Goal: Task Accomplishment & Management: Manage account settings

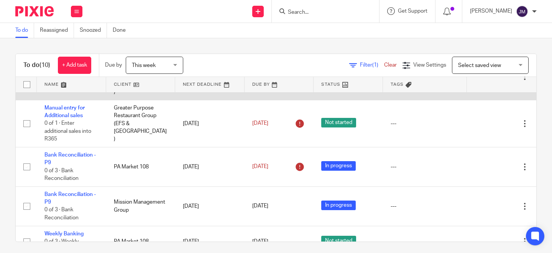
scroll to position [141, 0]
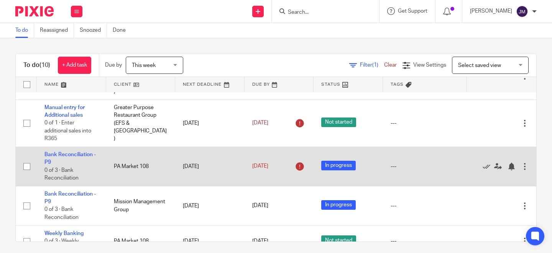
click at [24, 159] on input "checkbox" at bounding box center [27, 166] width 15 height 15
checkbox input "true"
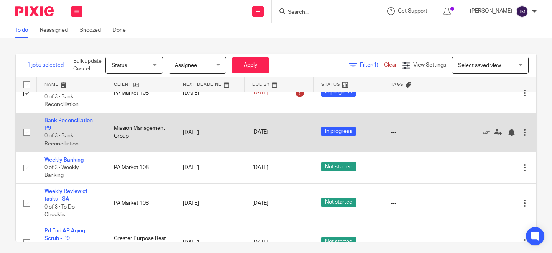
scroll to position [215, 0]
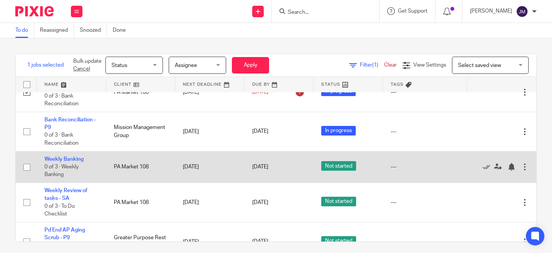
click at [28, 160] on input "checkbox" at bounding box center [27, 167] width 15 height 15
checkbox input "true"
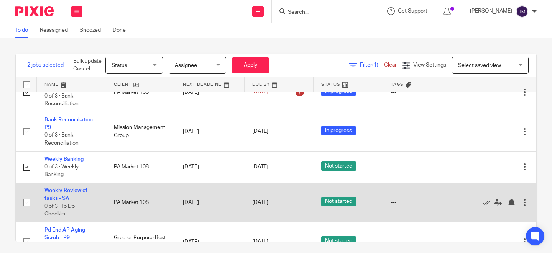
click at [27, 195] on input "checkbox" at bounding box center [27, 202] width 15 height 15
checkbox input "true"
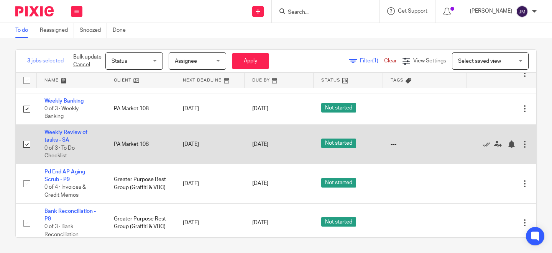
scroll to position [269, 0]
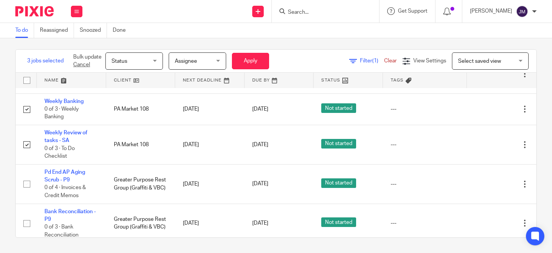
click at [144, 65] on span "Status" at bounding box center [131, 61] width 41 height 16
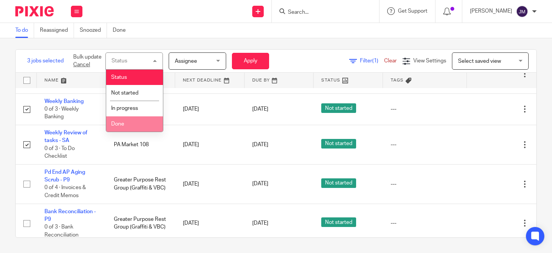
click at [128, 132] on li "Done" at bounding box center [134, 124] width 57 height 16
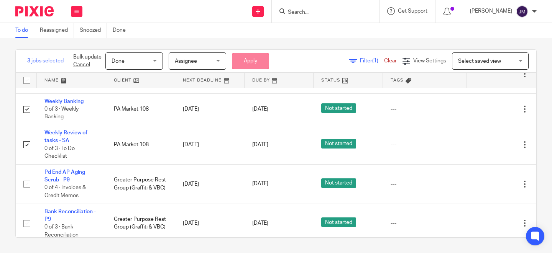
click at [249, 62] on button "Apply" at bounding box center [250, 61] width 37 height 16
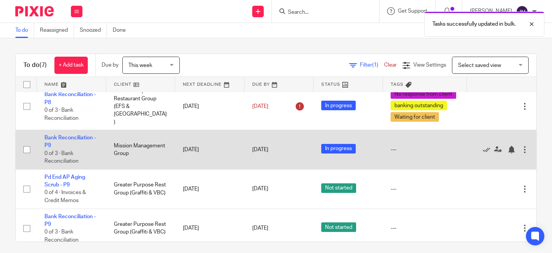
scroll to position [157, 0]
